Goal: Task Accomplishment & Management: Manage account settings

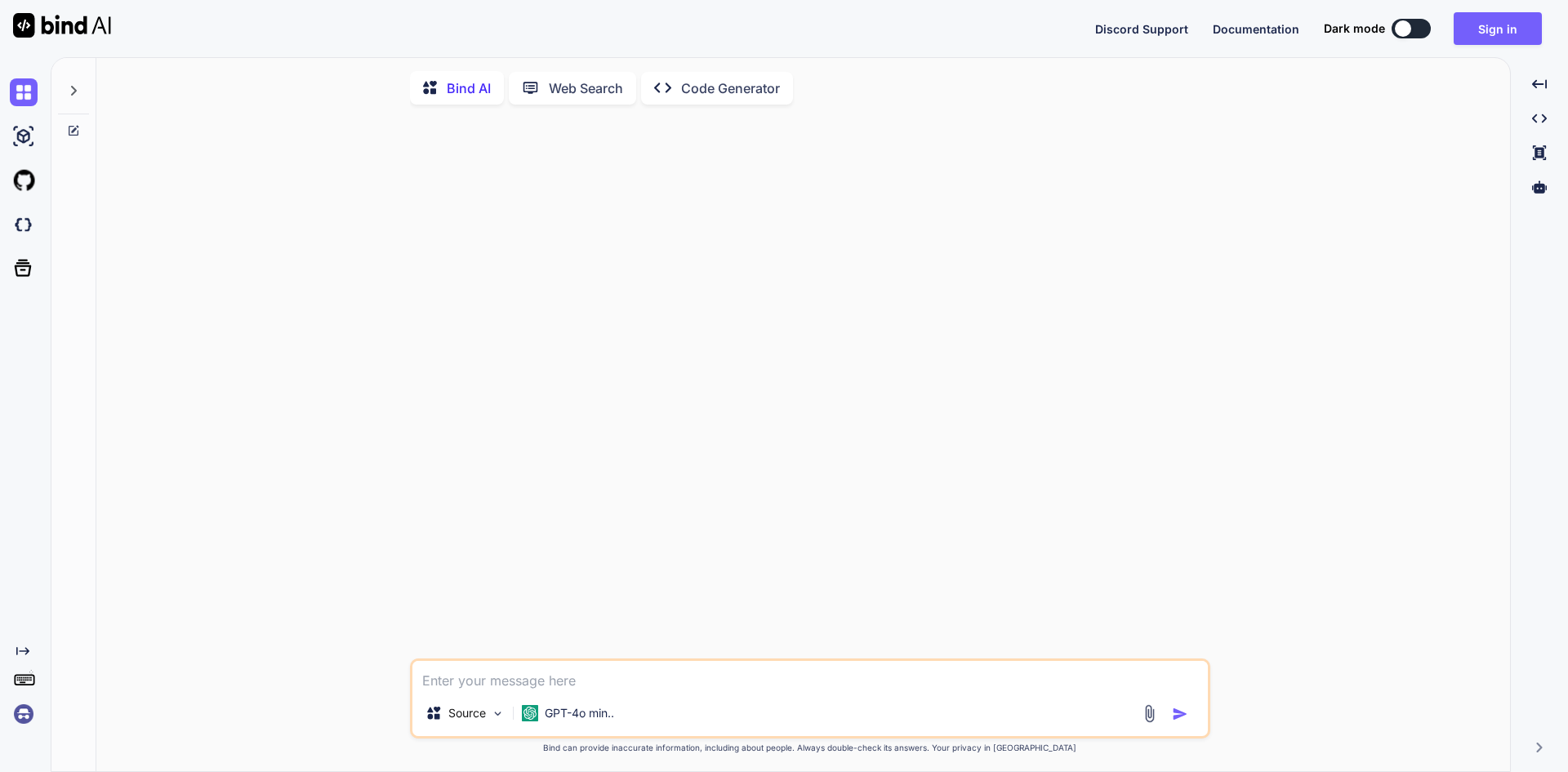
type textarea "x"
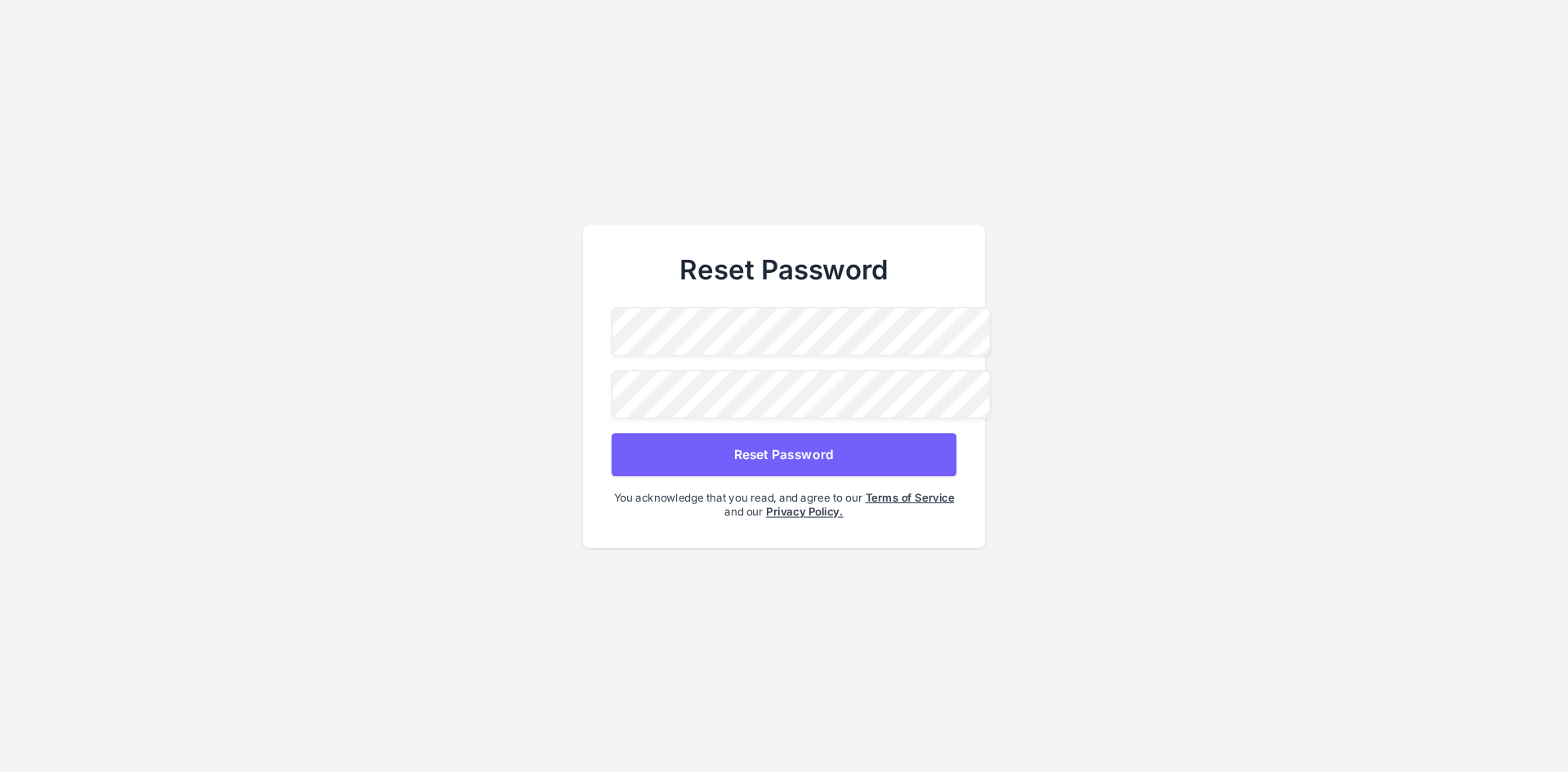
click at [741, 447] on button "Reset Password" at bounding box center [784, 454] width 345 height 43
click at [805, 299] on div "Reset Password Reset Password You acknowledge that you read, and agree to our T…" at bounding box center [784, 386] width 403 height 324
click at [736, 444] on button "Reset Password" at bounding box center [784, 454] width 345 height 43
